Goal: Task Accomplishment & Management: Manage account settings

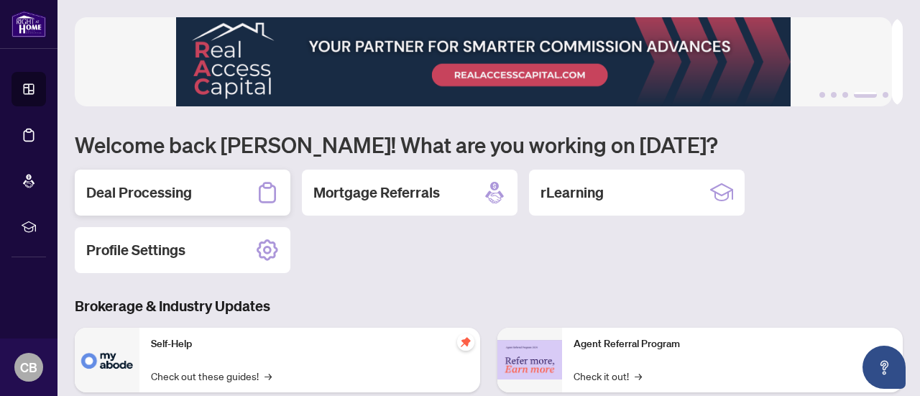
click at [175, 191] on h2 "Deal Processing" at bounding box center [139, 193] width 106 height 20
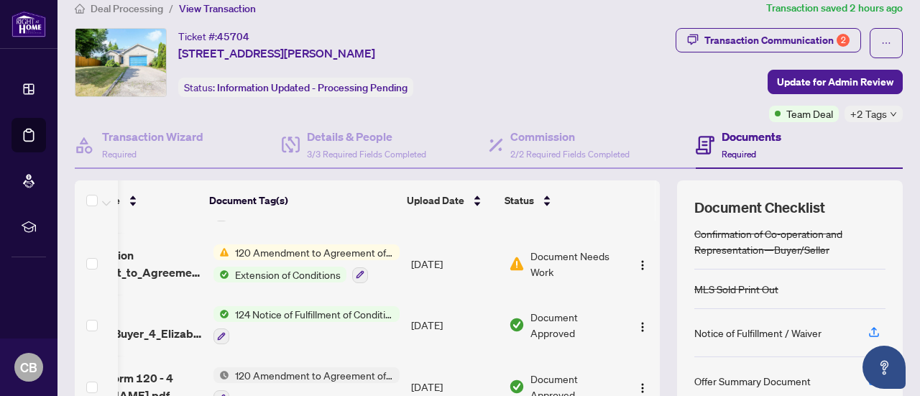
scroll to position [816, 83]
click at [306, 306] on span "124 Notice of Fulfillment of Condition(s) - Agreement of Purchase and Sale" at bounding box center [314, 314] width 170 height 16
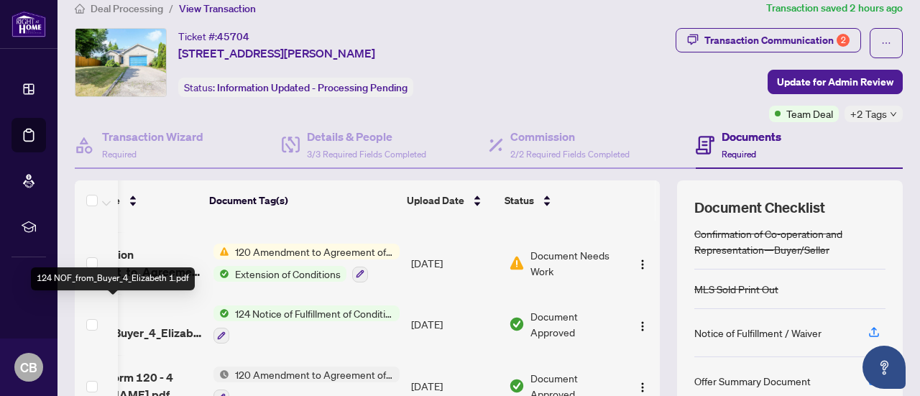
click at [154, 321] on span "124 NOF_from_Buyer_4_Elizabeth 1.pdf" at bounding box center [128, 324] width 147 height 35
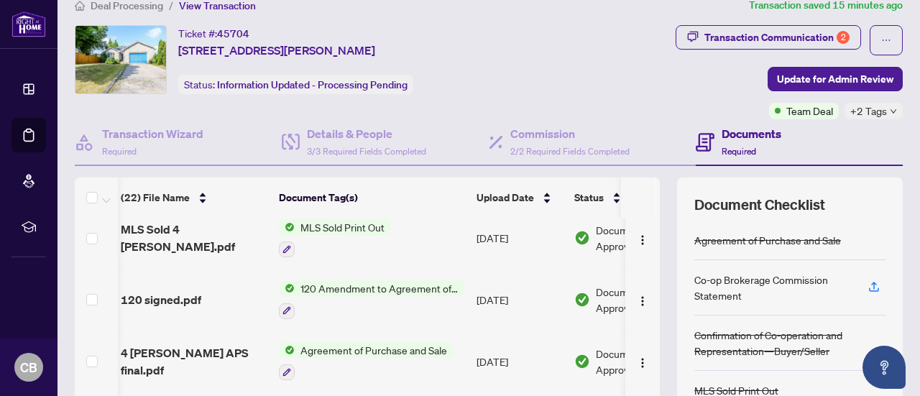
scroll to position [377, 3]
click at [379, 281] on span "120 Amendment to Agreement of Purchase and Sale" at bounding box center [380, 287] width 170 height 16
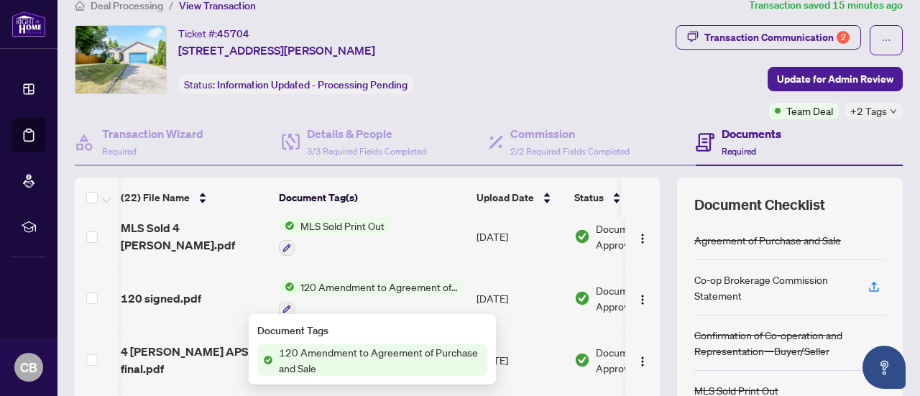
click at [357, 362] on span "120 Amendment to Agreement of Purchase and Sale" at bounding box center [380, 360] width 214 height 32
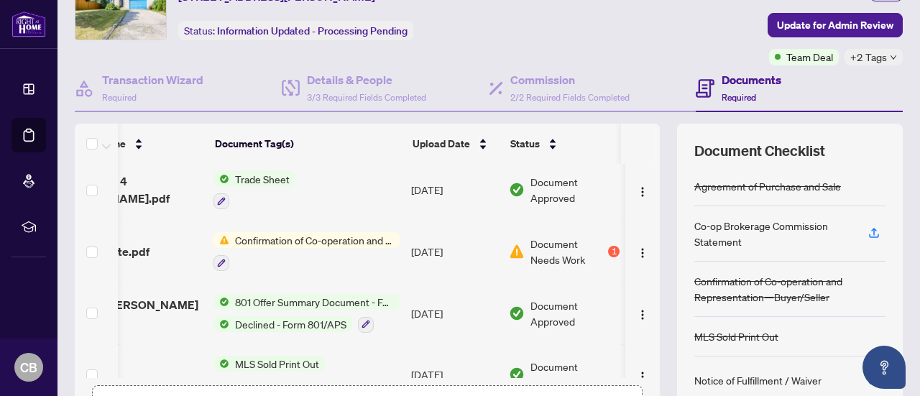
scroll to position [0, 83]
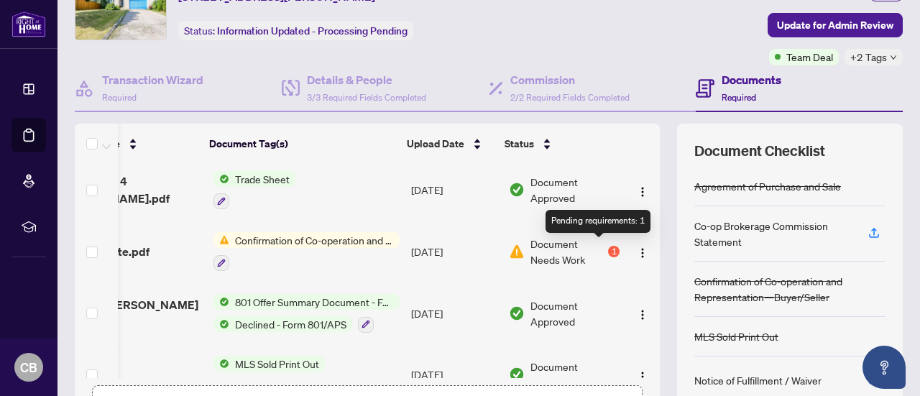
click at [608, 250] on div "1" at bounding box center [614, 252] width 12 height 12
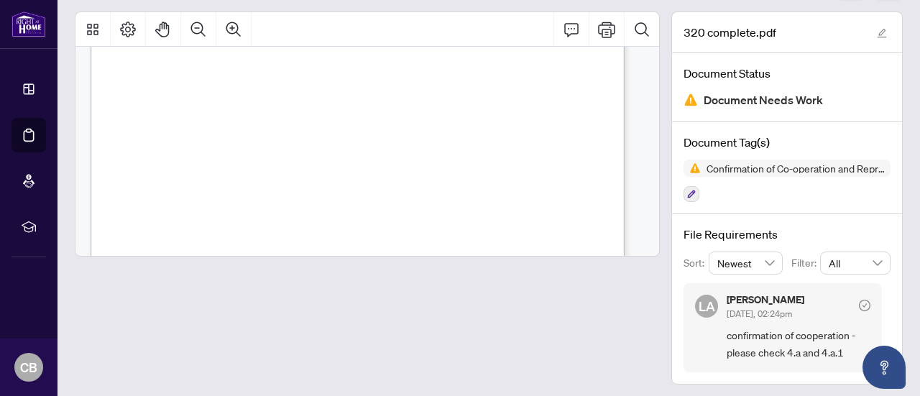
scroll to position [216, 1]
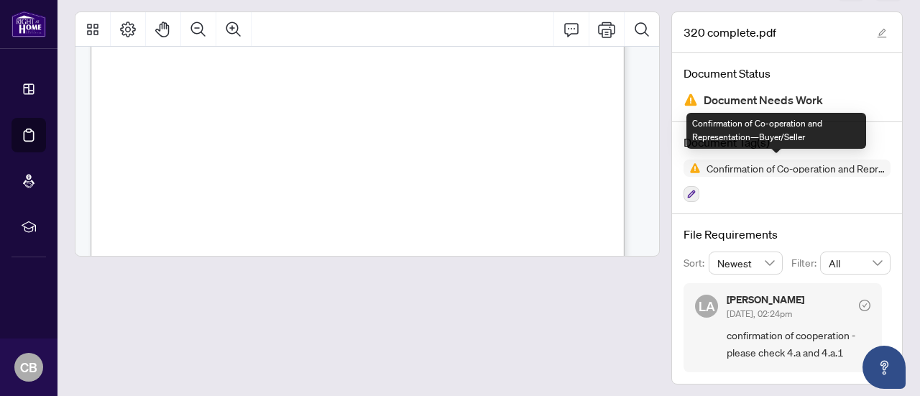
click at [733, 168] on span "Confirmation of Co-operation and Representation—Buyer/Seller" at bounding box center [796, 168] width 190 height 10
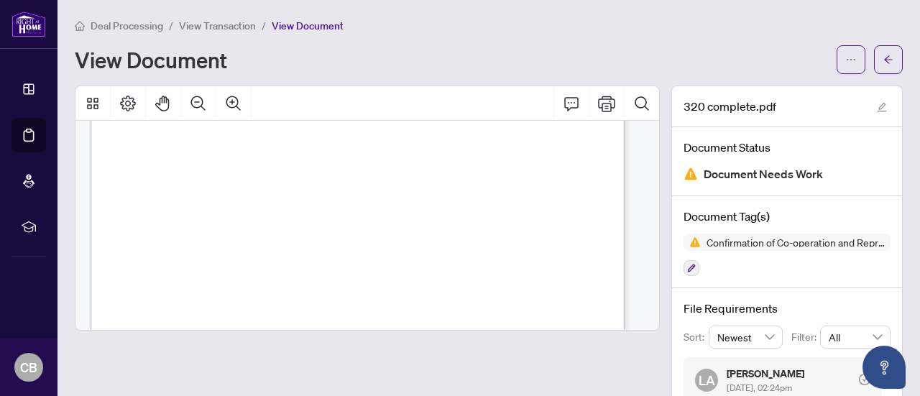
scroll to position [0, 1]
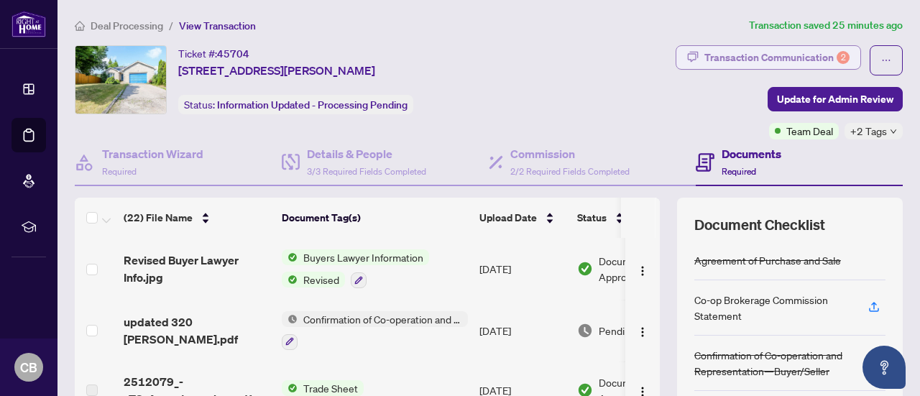
click at [795, 54] on div "Transaction Communication 2" at bounding box center [777, 57] width 145 height 23
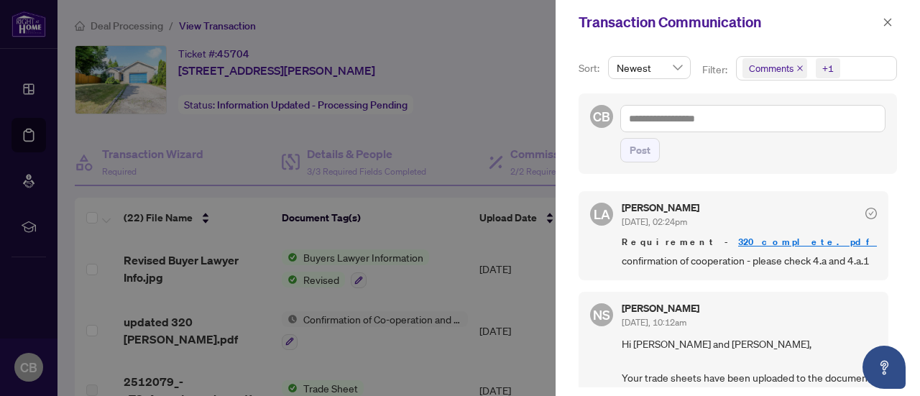
click at [472, 85] on div at bounding box center [460, 198] width 920 height 396
click at [883, 21] on icon "close" at bounding box center [888, 22] width 10 height 10
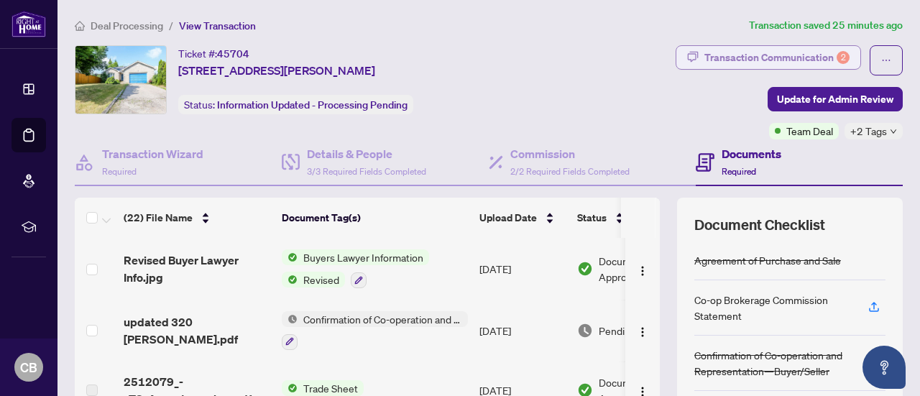
click at [759, 57] on div "Transaction Communication 2" at bounding box center [777, 57] width 145 height 23
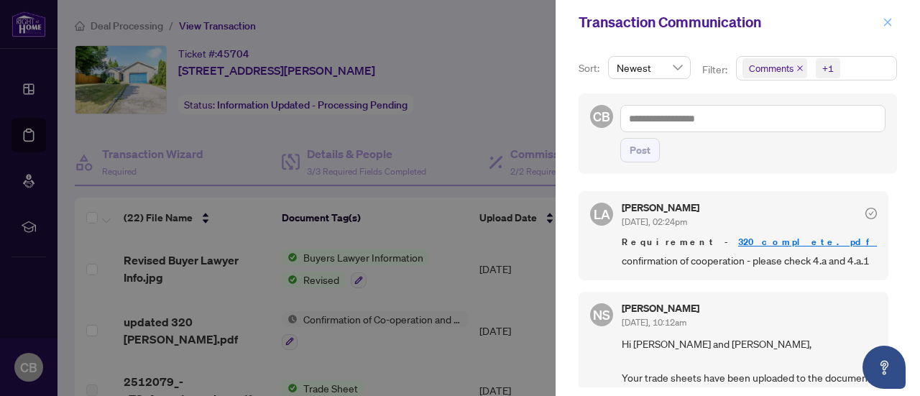
click at [885, 24] on icon "close" at bounding box center [888, 22] width 10 height 10
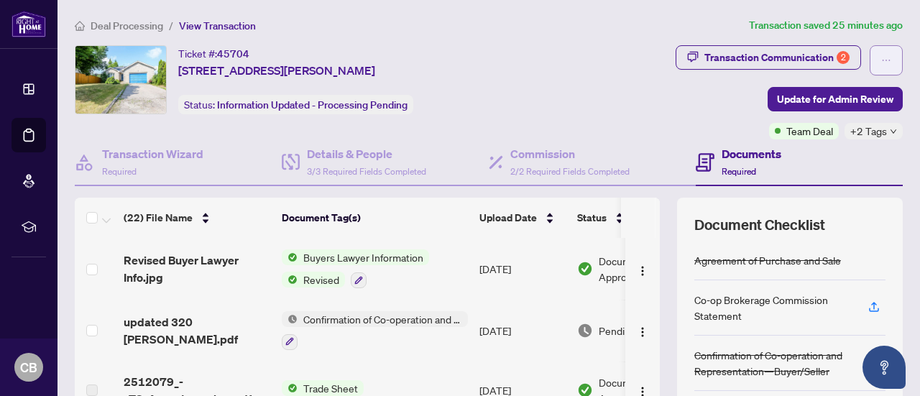
click at [882, 59] on icon "ellipsis" at bounding box center [887, 60] width 10 height 10
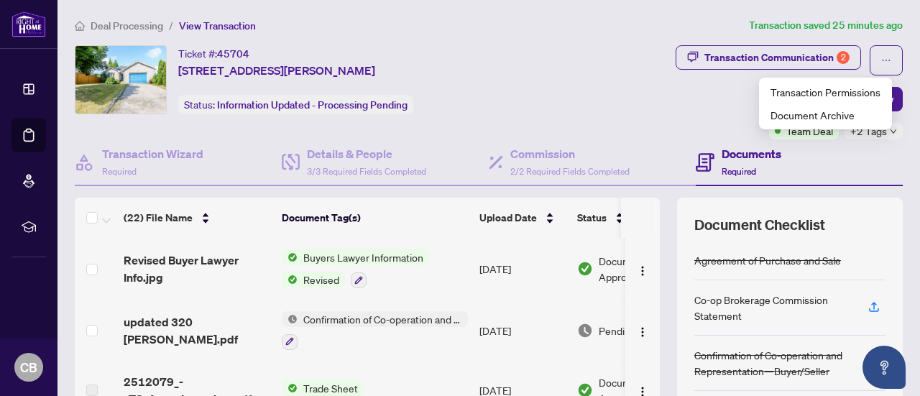
click at [623, 103] on div "Transaction Communication 2 Update for Admin Review Team Deal +2 Tags" at bounding box center [726, 92] width 356 height 94
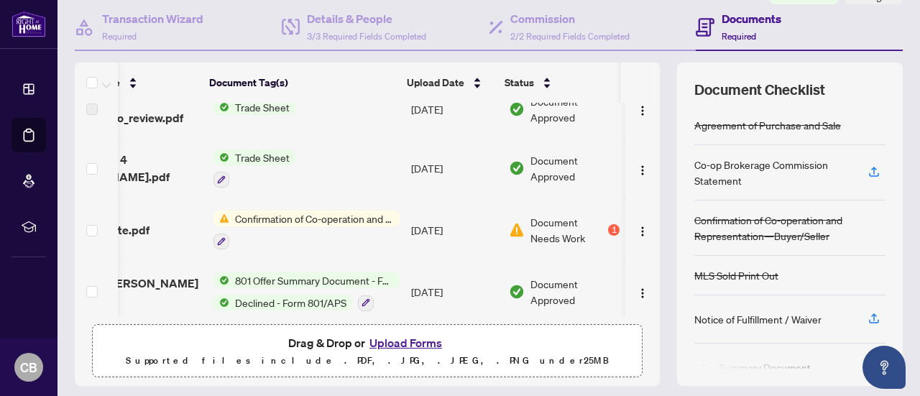
scroll to position [148, 75]
